Goal: Task Accomplishment & Management: Use online tool/utility

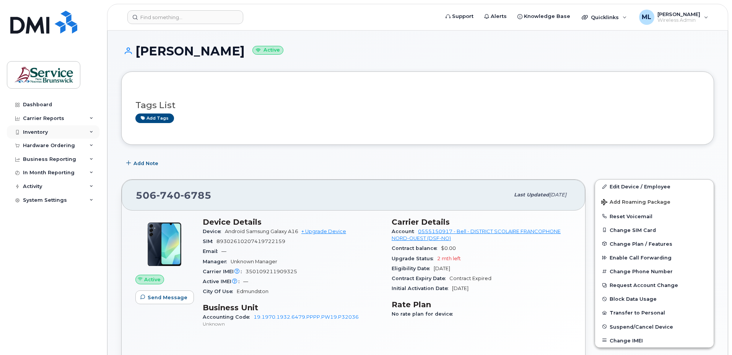
click at [51, 132] on div "Inventory" at bounding box center [53, 132] width 93 height 14
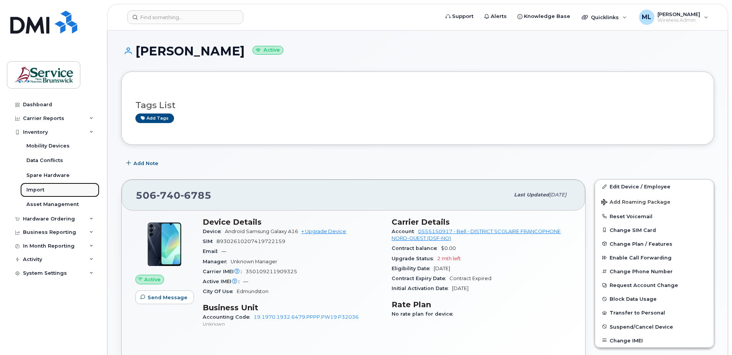
click at [53, 186] on link "Import" at bounding box center [59, 190] width 79 height 15
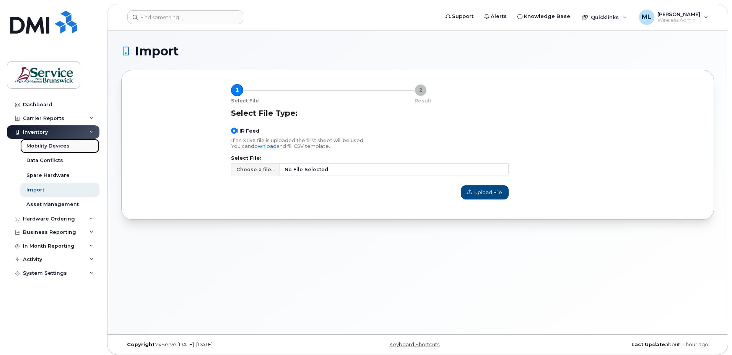
click at [54, 148] on div "Mobility Devices" at bounding box center [47, 146] width 43 height 7
